Goal: Task Accomplishment & Management: Manage account settings

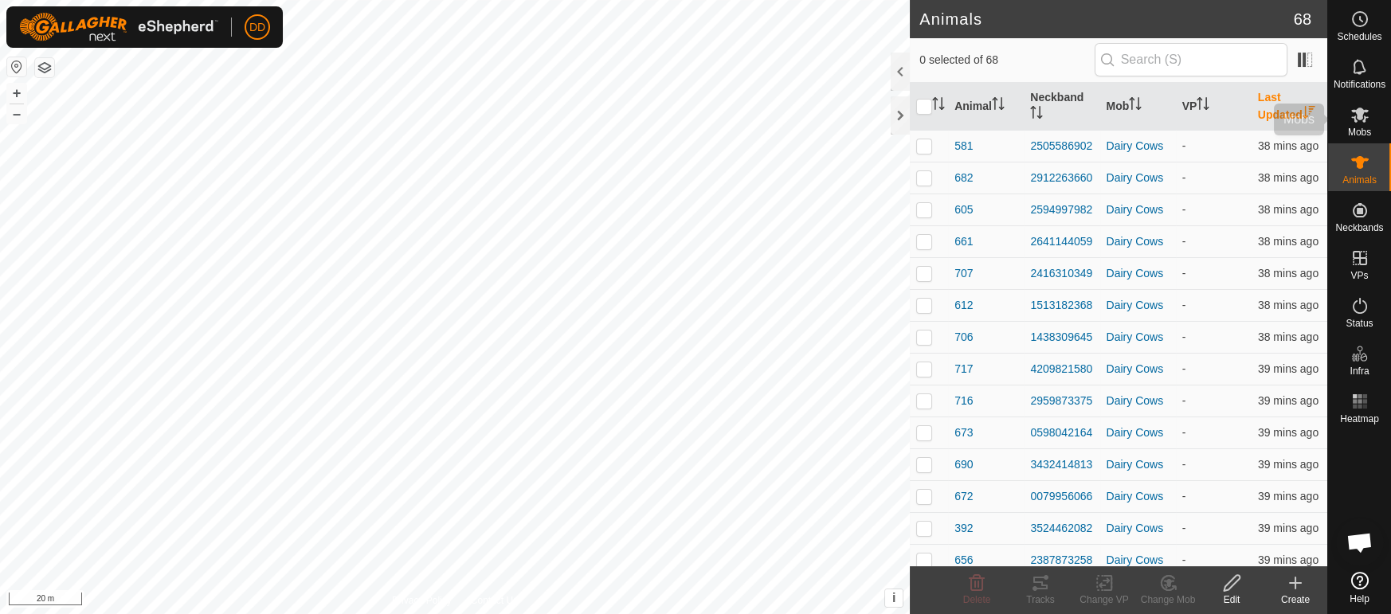
scroll to position [2244, 0]
click at [1175, 67] on input "text" at bounding box center [1191, 59] width 193 height 33
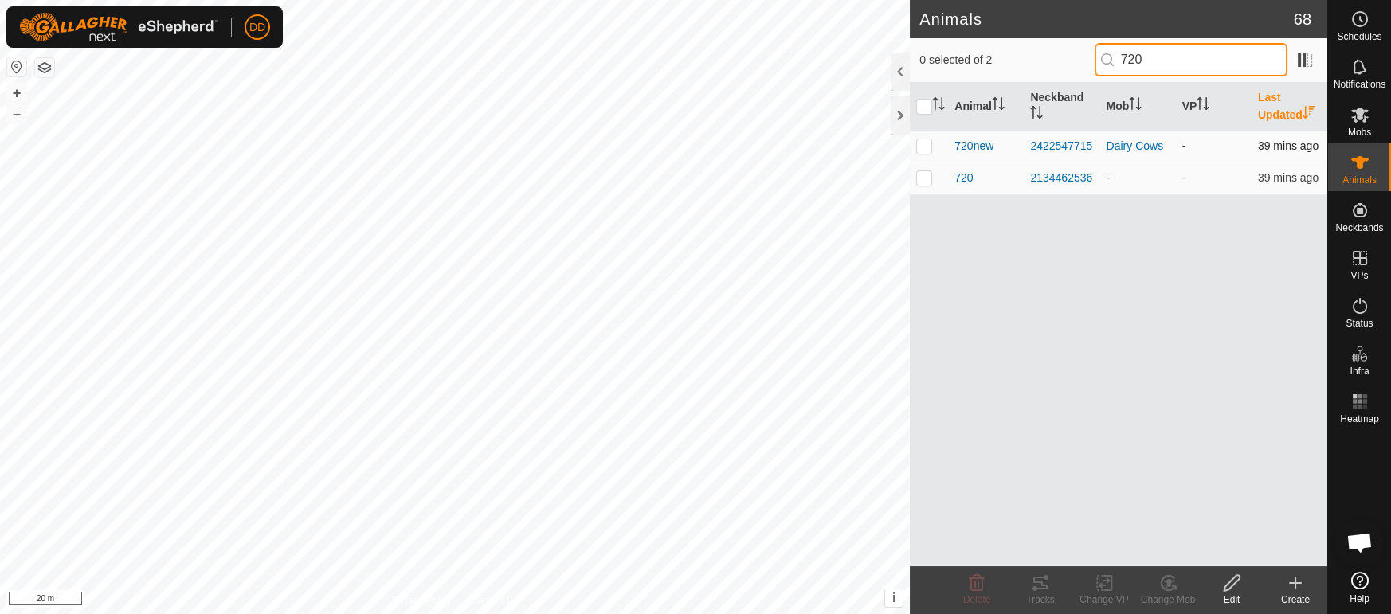
type input "720"
click at [920, 149] on p-checkbox at bounding box center [924, 145] width 16 height 13
checkbox input "true"
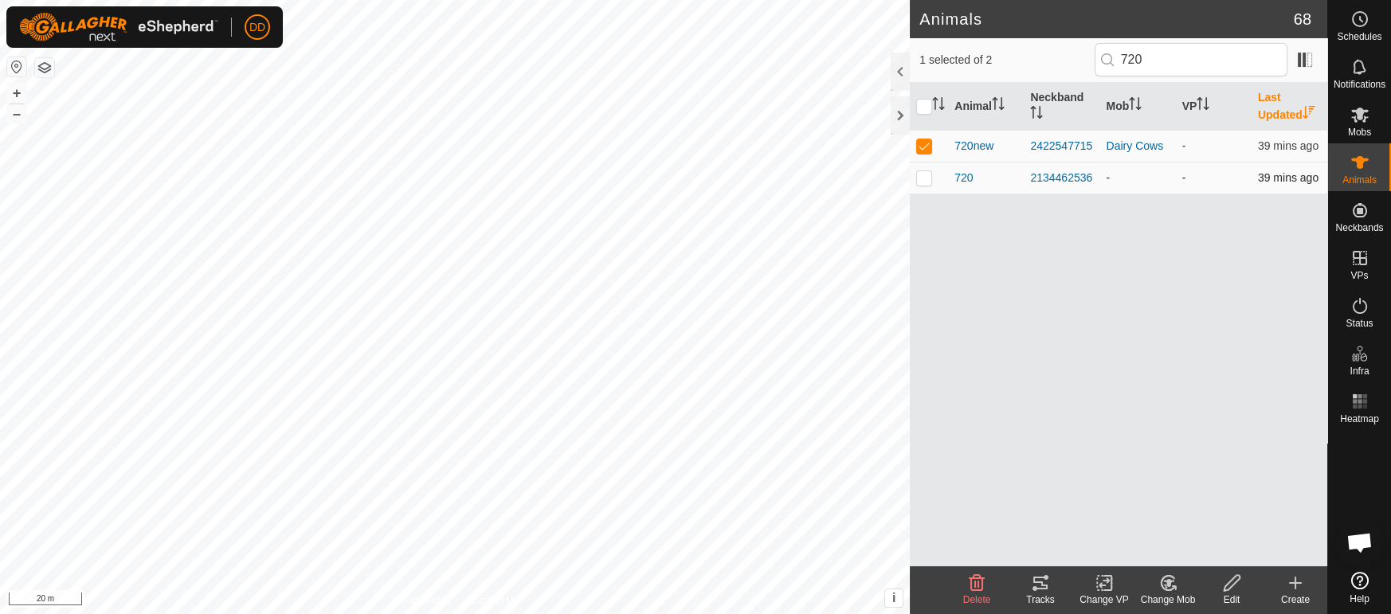
click at [926, 186] on td at bounding box center [929, 178] width 38 height 32
checkbox input "true"
click at [930, 140] on p-checkbox at bounding box center [924, 145] width 16 height 13
checkbox input "false"
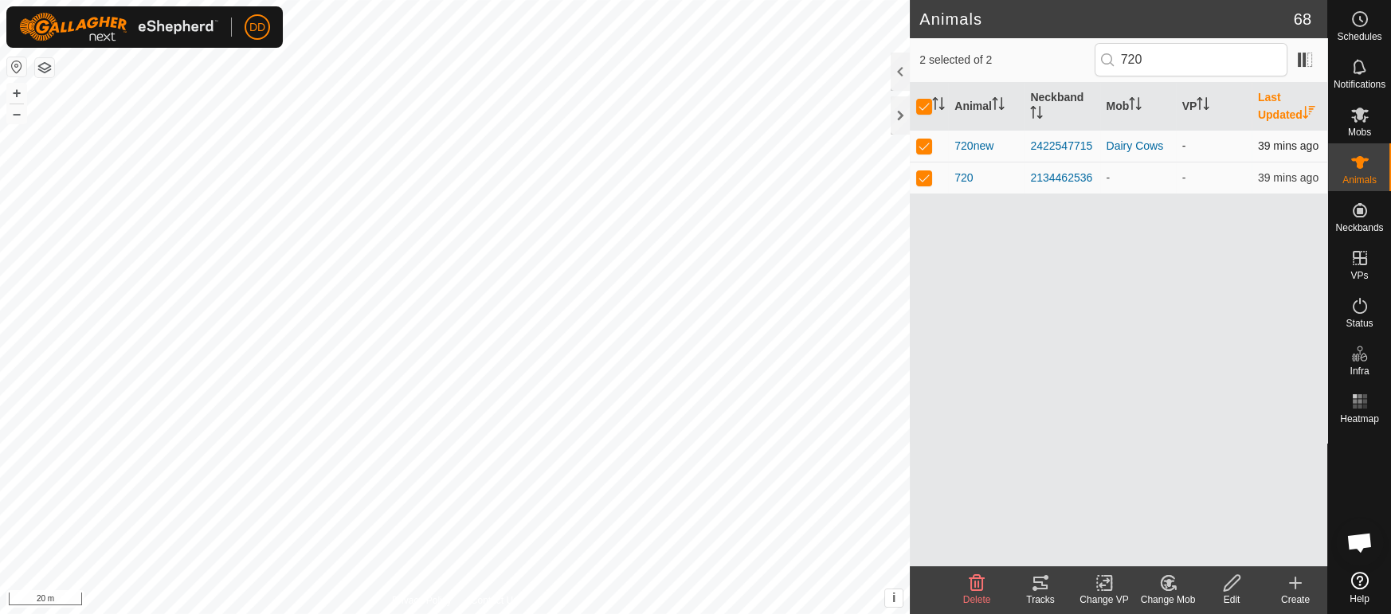
checkbox input "false"
click at [971, 595] on span "Delete" at bounding box center [977, 600] width 28 height 11
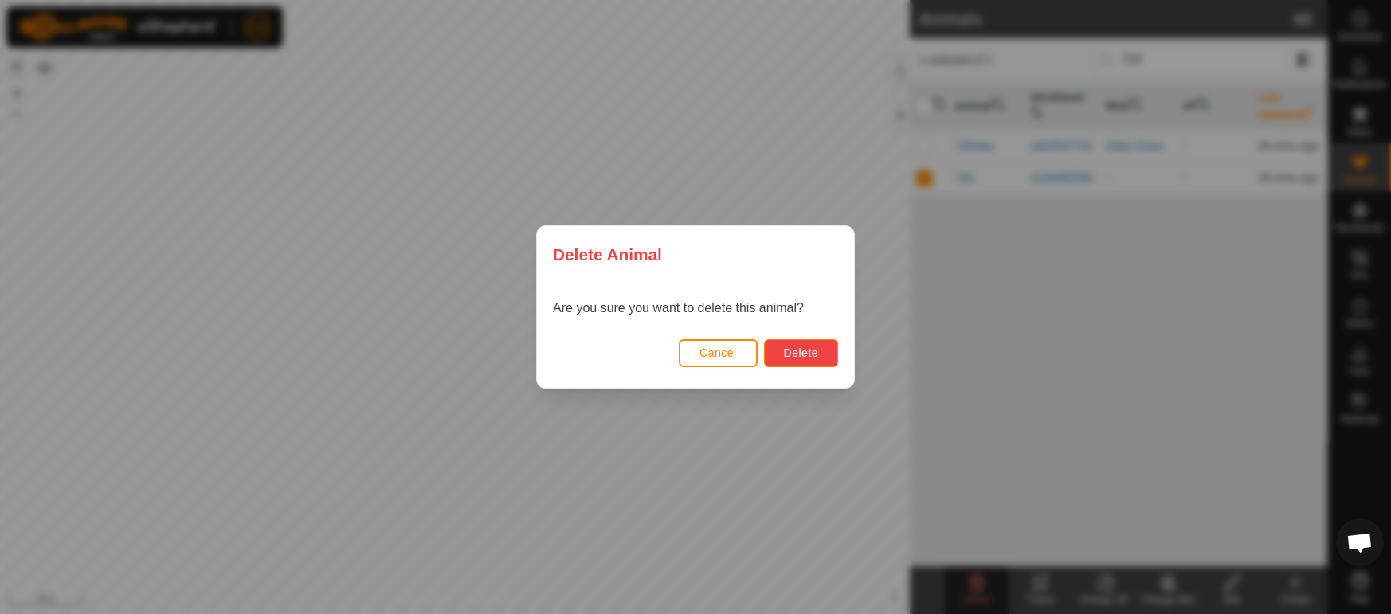
click at [815, 361] on button "Delete" at bounding box center [801, 353] width 74 height 28
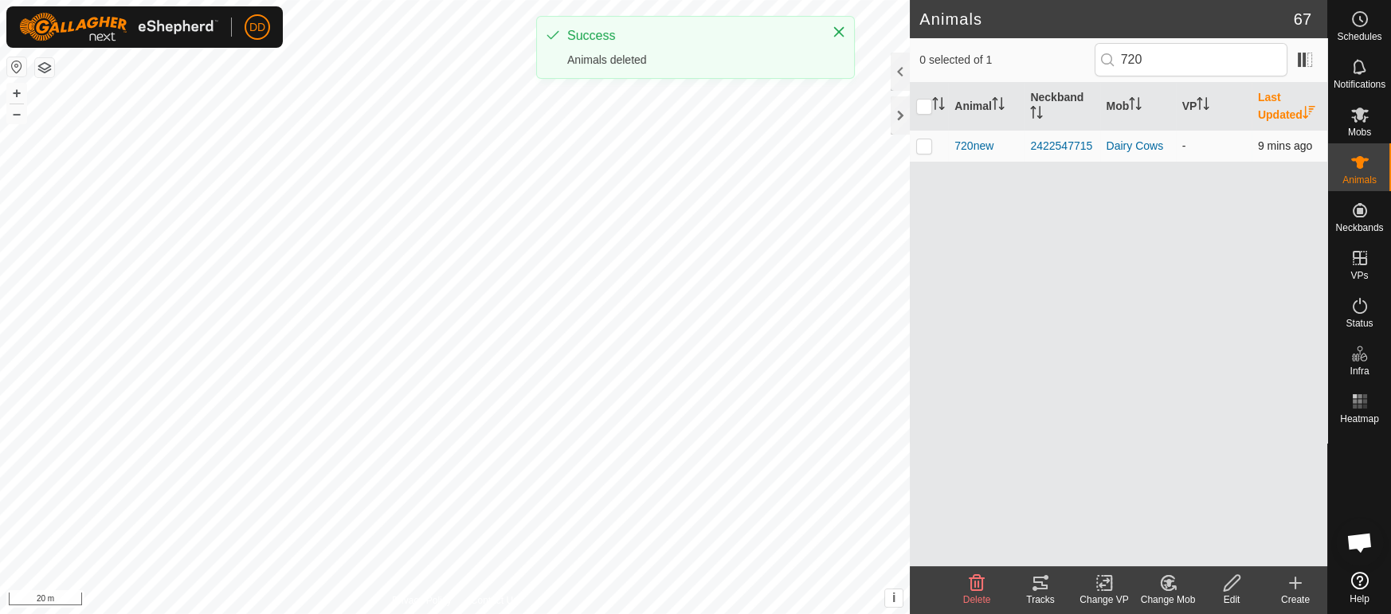
click at [919, 140] on p-checkbox at bounding box center [924, 145] width 16 height 13
checkbox input "true"
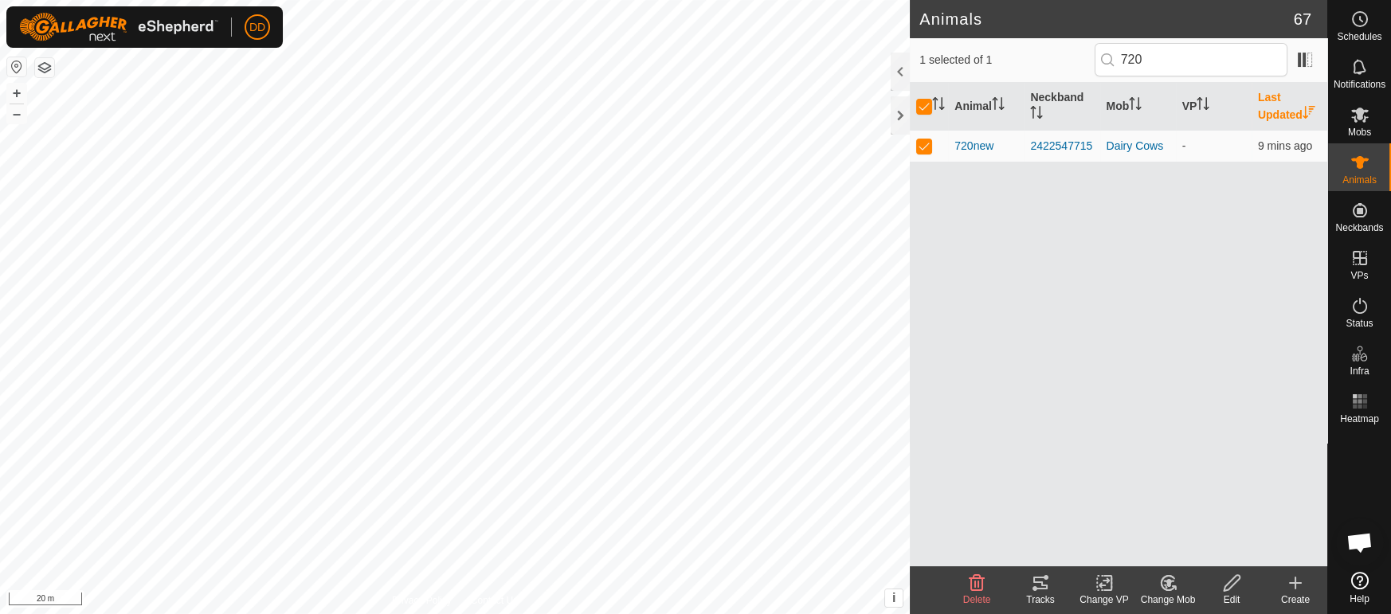
click at [1167, 594] on div "Change Mob" at bounding box center [1168, 600] width 64 height 14
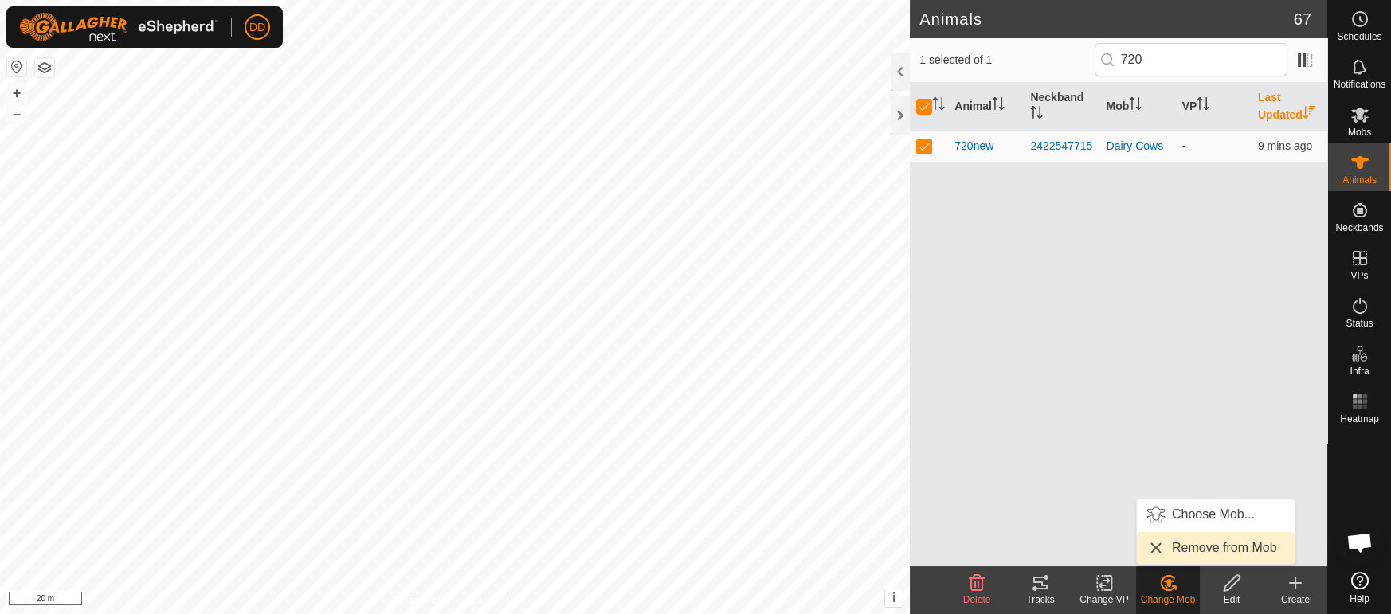
click at [1177, 542] on link "Remove from Mob" at bounding box center [1216, 548] width 158 height 32
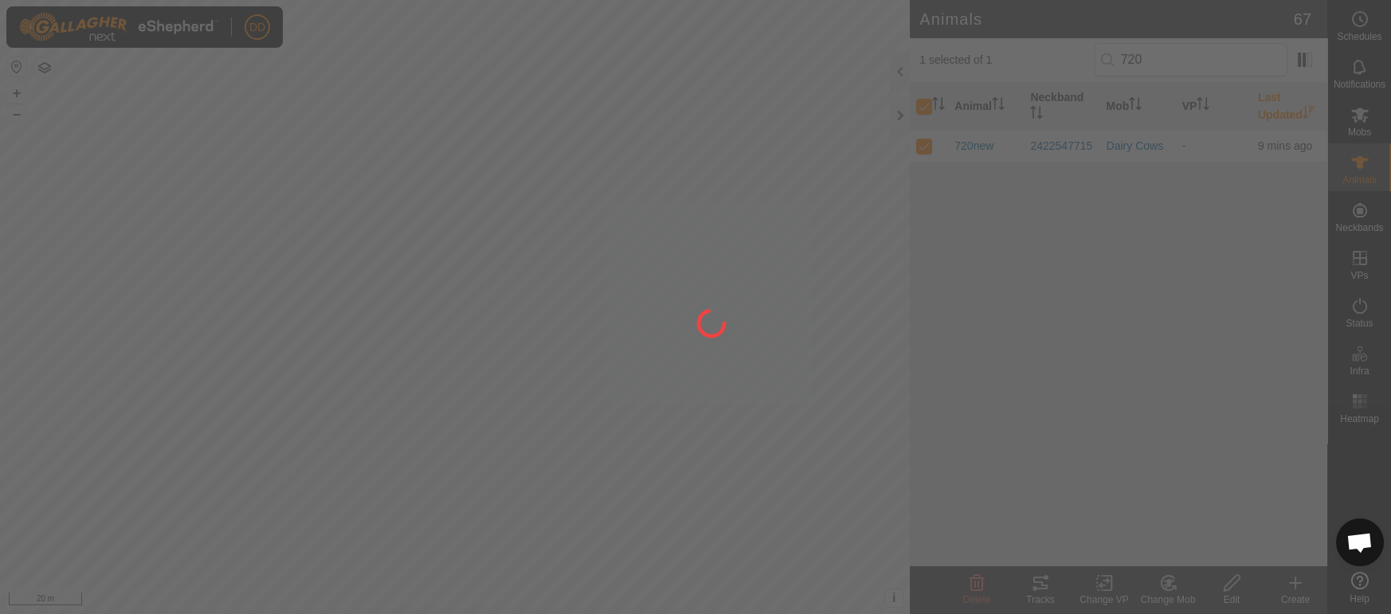
checkbox input "false"
